Goal: Check status: Check status

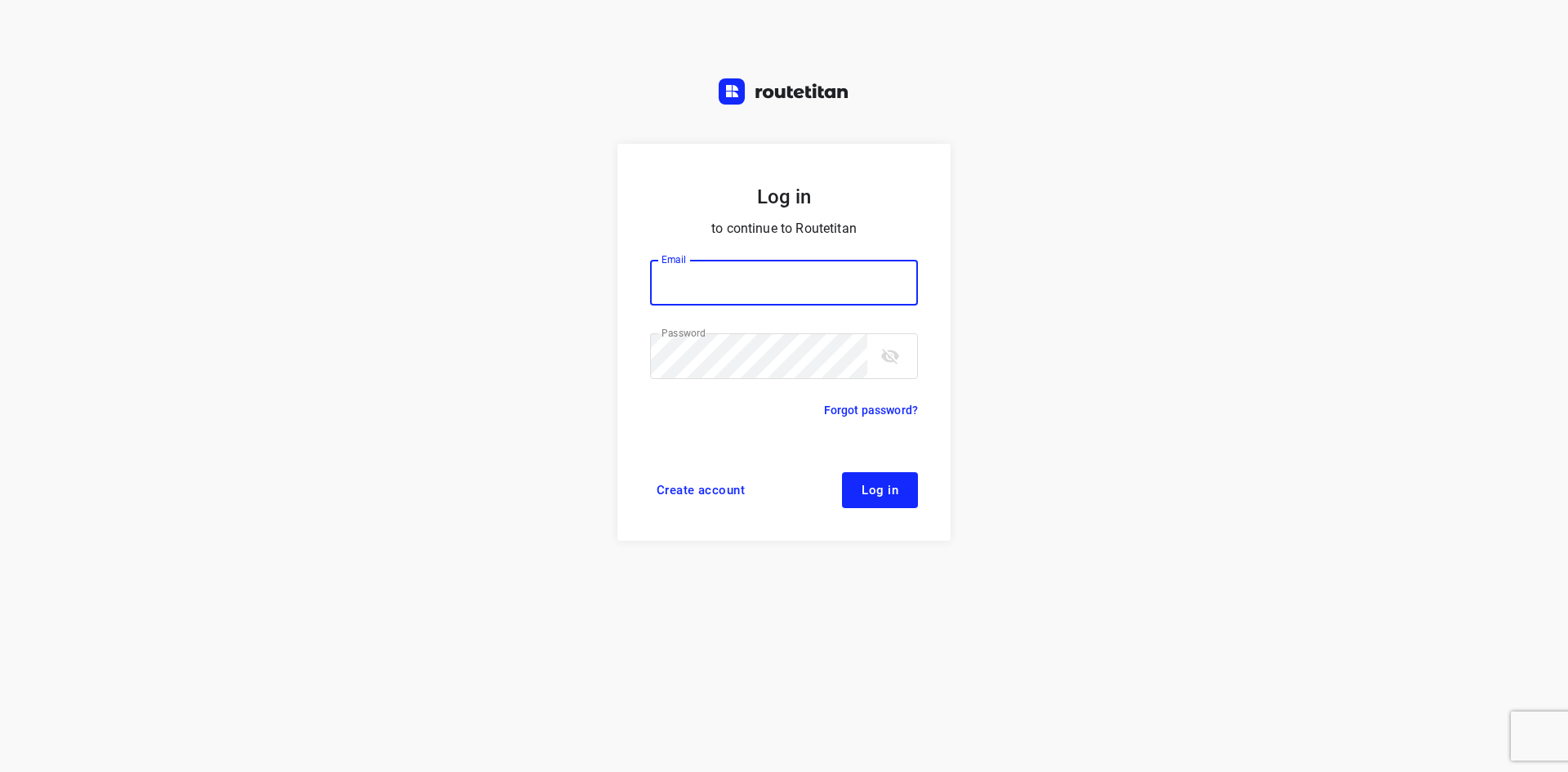
type input "[EMAIL_ADDRESS][DOMAIN_NAME]"
click at [867, 511] on form "Log in to continue to Routetitan Email [EMAIL_ADDRESS][DOMAIN_NAME] Email ​ Pas…" at bounding box center [784, 342] width 333 height 396
click at [876, 509] on form "Log in to continue to Routetitan Email [EMAIL_ADDRESS][DOMAIN_NAME] Email ​ Pas…" at bounding box center [784, 342] width 333 height 396
click at [880, 494] on button "Log in" at bounding box center [880, 490] width 76 height 36
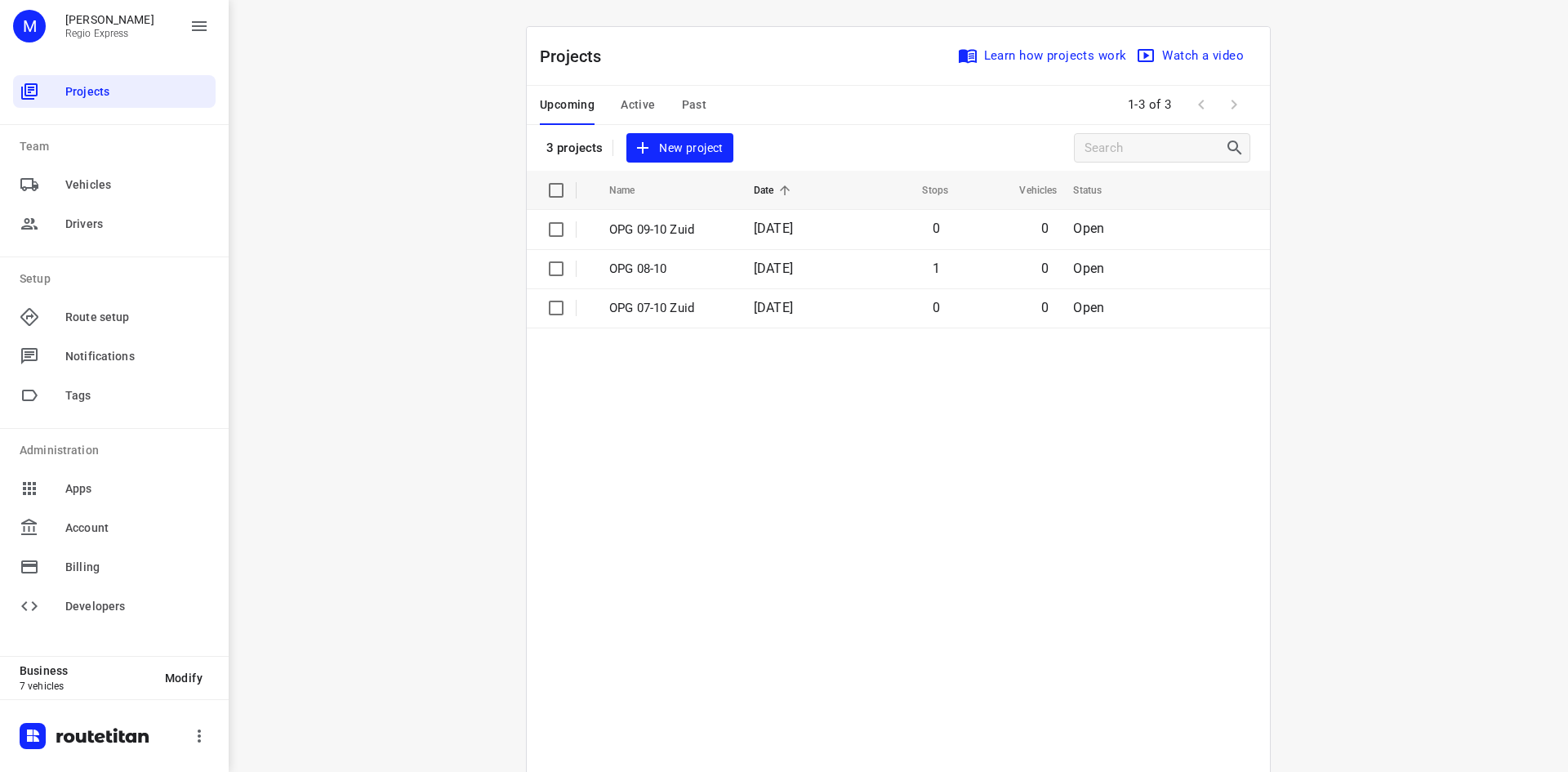
click at [652, 109] on div "Upcoming Active Past" at bounding box center [636, 106] width 193 height 40
click at [623, 93] on button "Active" at bounding box center [637, 106] width 34 height 40
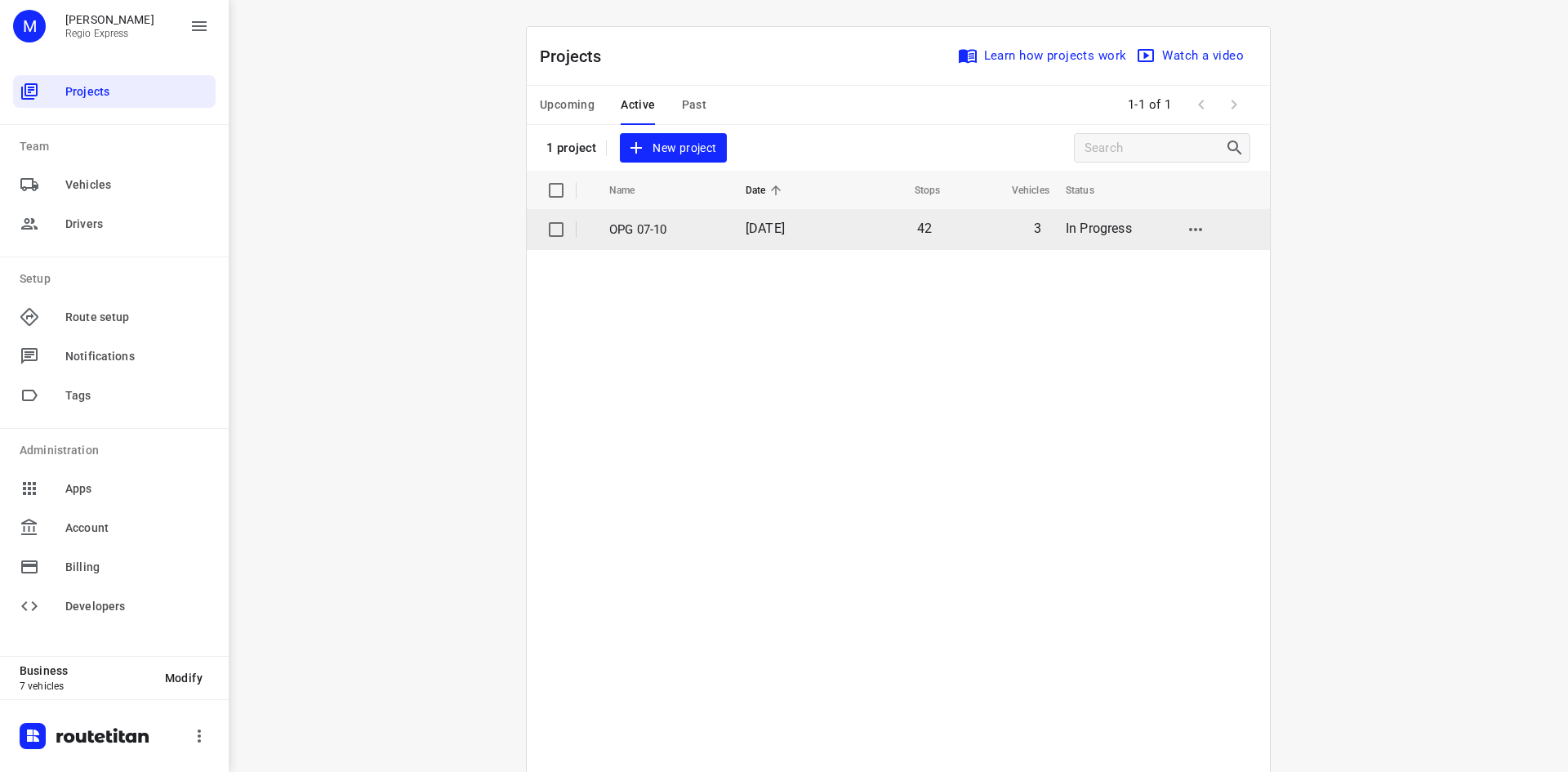
click at [623, 228] on p "OPG 07-10" at bounding box center [665, 230] width 112 height 19
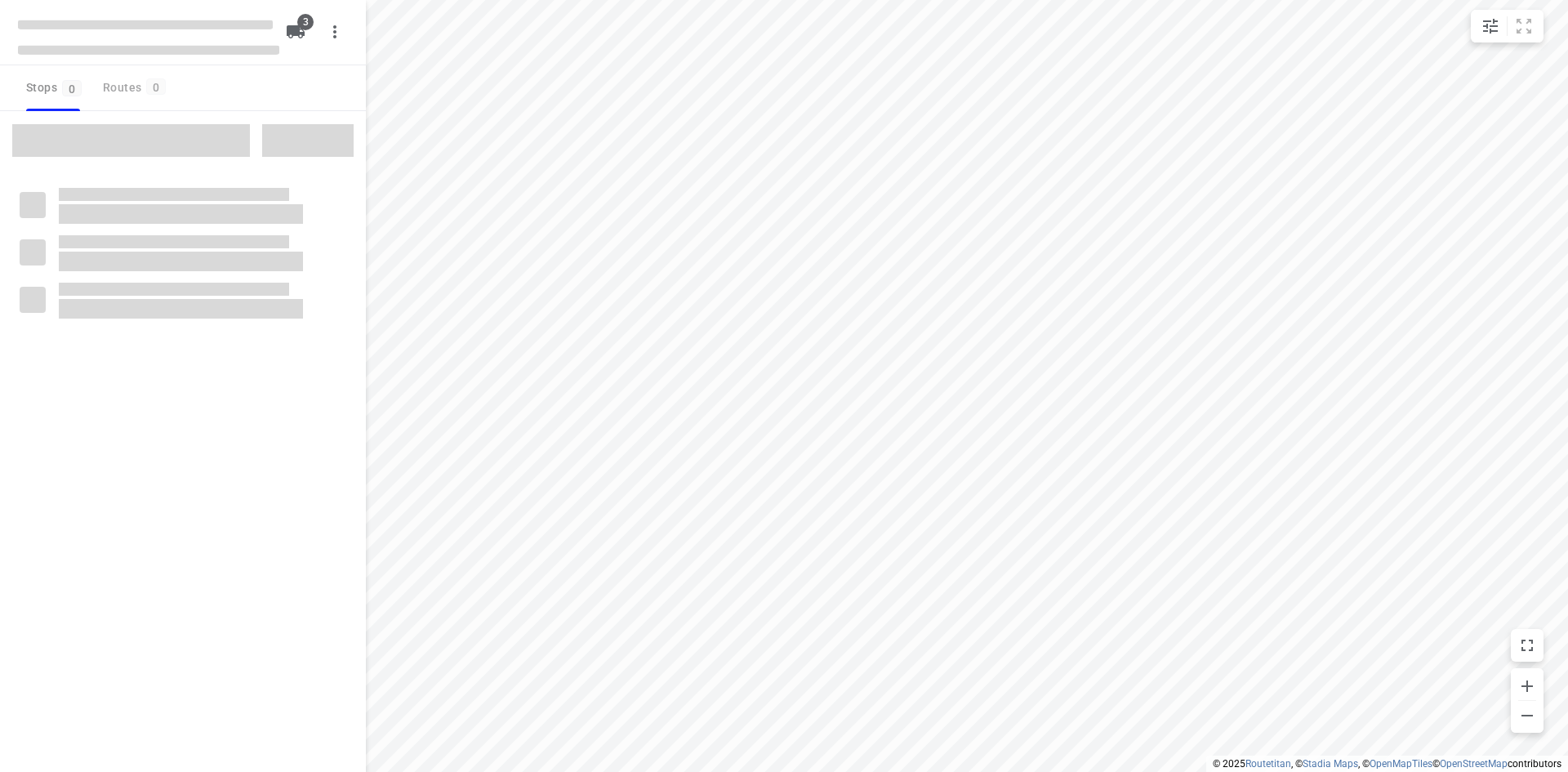
type input "distance"
